Goal: Navigation & Orientation: Find specific page/section

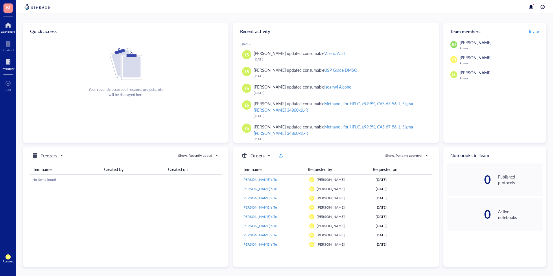
click at [10, 62] on div at bounding box center [8, 62] width 13 height 9
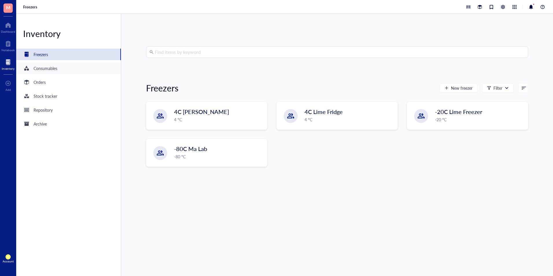
click at [64, 64] on div "Consumables" at bounding box center [68, 68] width 105 height 12
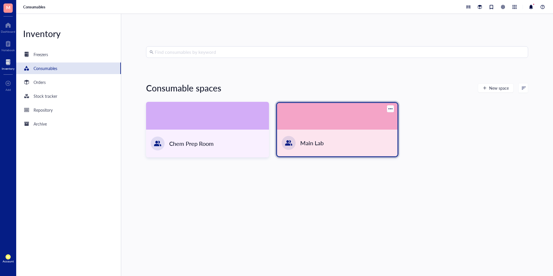
click at [305, 144] on div "Main Lab" at bounding box center [311, 143] width 23 height 8
